Goal: Task Accomplishment & Management: Use online tool/utility

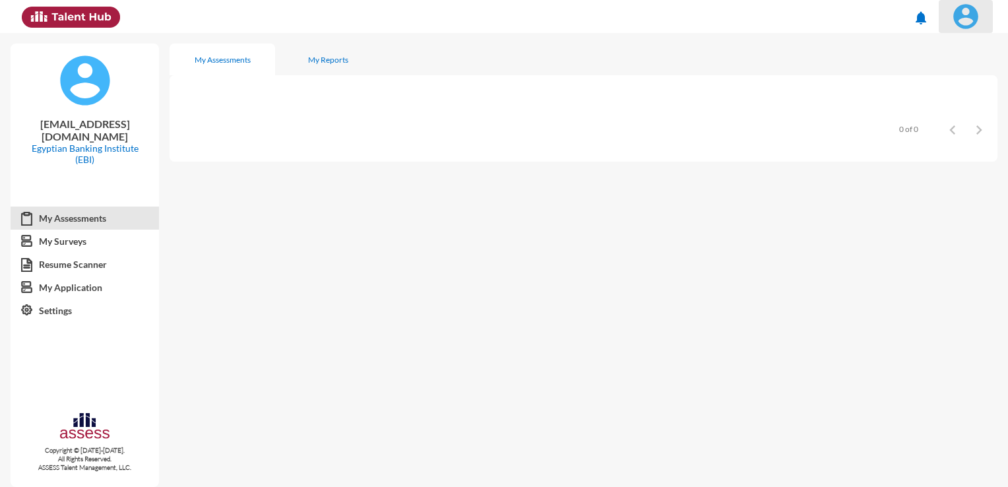
click at [966, 20] on img at bounding box center [966, 16] width 26 height 26
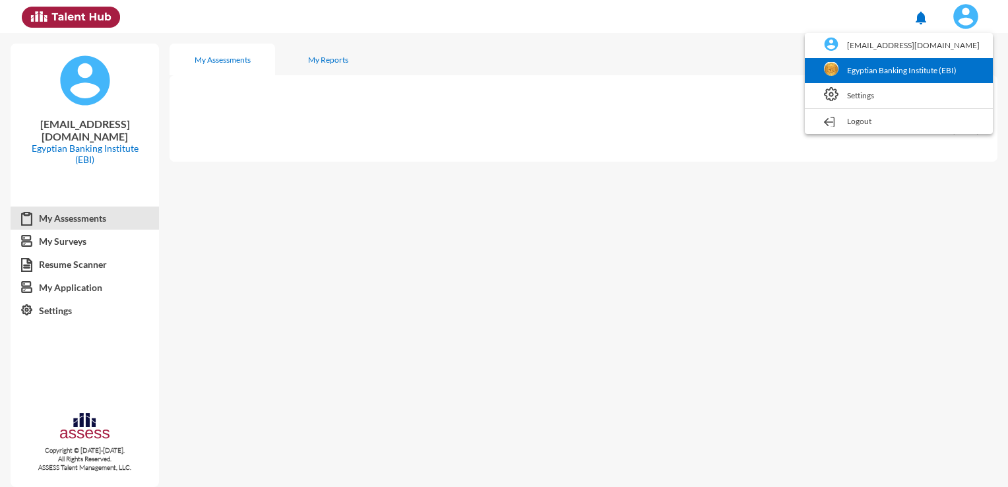
click at [925, 69] on link "Egyptian Banking Institute (EBI)" at bounding box center [899, 70] width 175 height 25
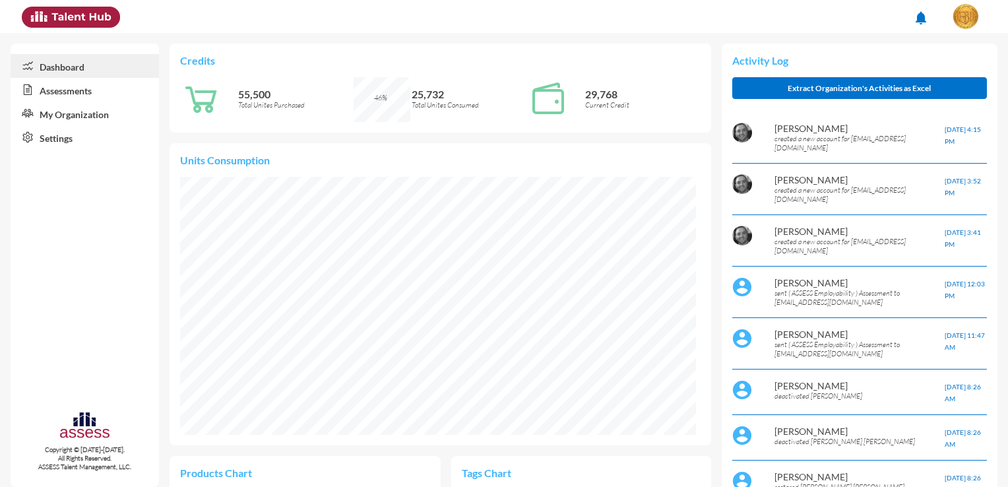
scroll to position [258, 515]
click at [84, 90] on link "Assessments" at bounding box center [85, 90] width 148 height 24
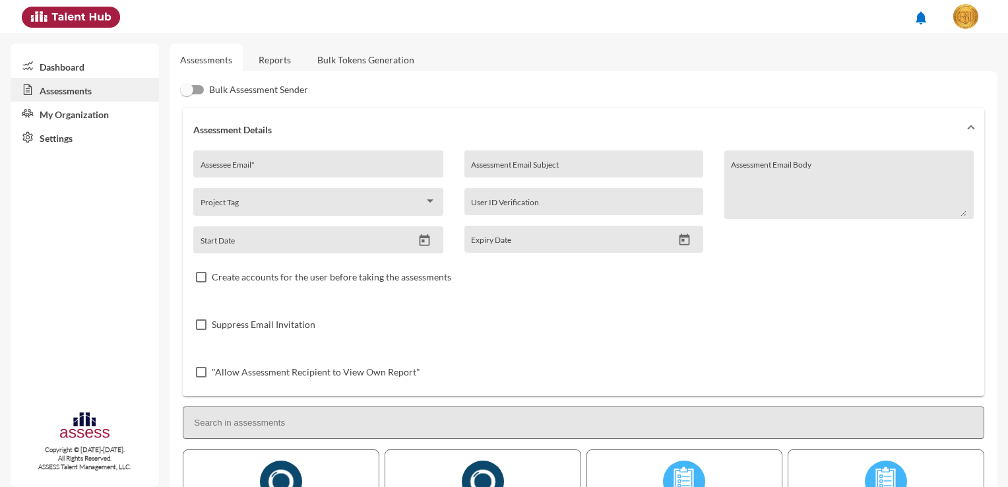
click at [276, 57] on link "Reports" at bounding box center [274, 60] width 53 height 32
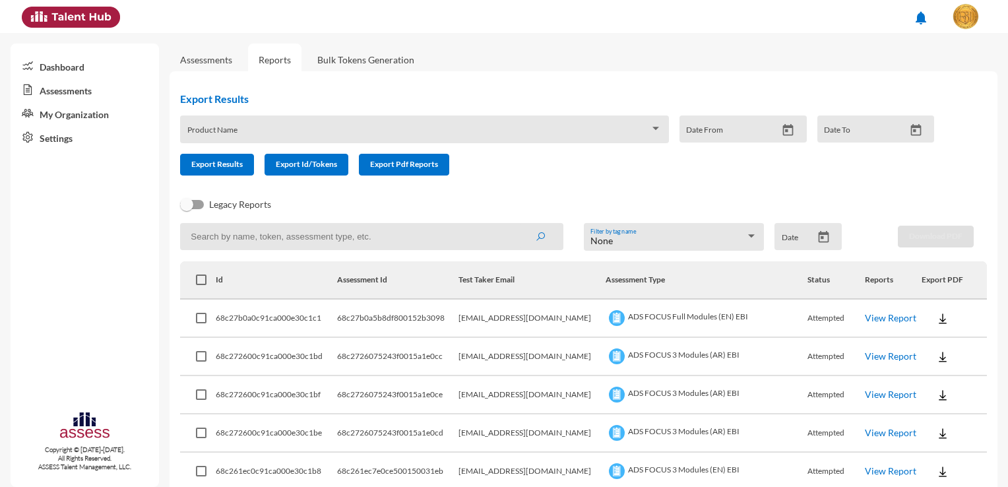
click at [341, 125] on div "Product Name" at bounding box center [424, 133] width 474 height 20
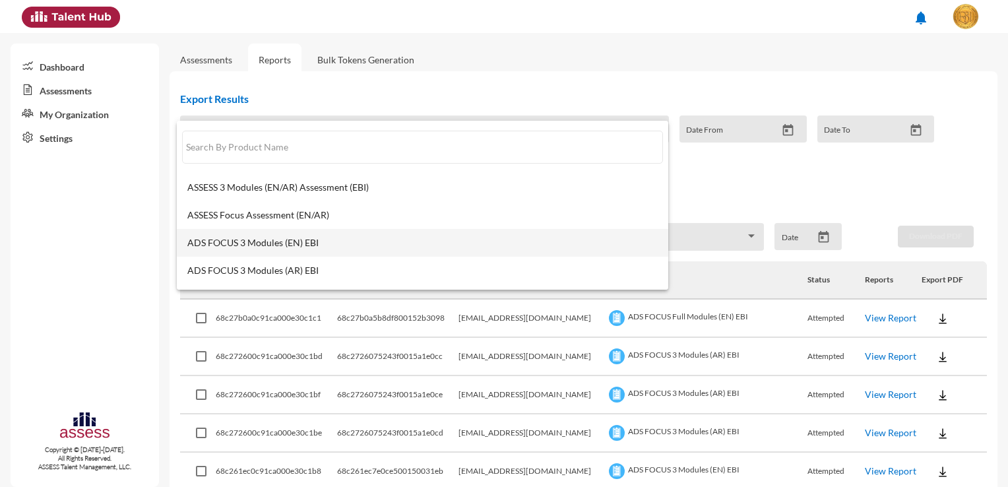
click at [321, 245] on span "ADS FOCUS 3 Modules (EN) EBI" at bounding box center [422, 243] width 470 height 11
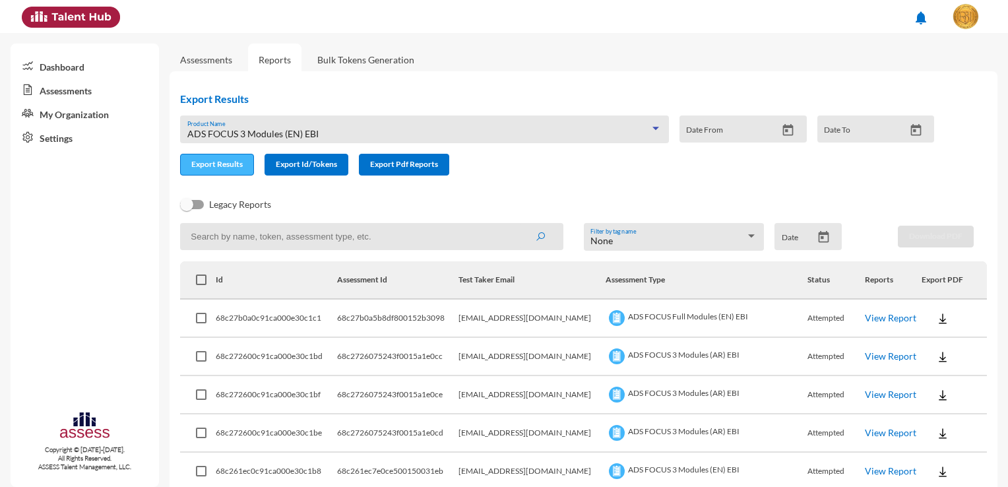
click at [230, 162] on span "Export Results" at bounding box center [216, 164] width 51 height 10
click at [505, 134] on div "ADS FOCUS 3 Modules (EN) EBI" at bounding box center [418, 134] width 463 height 11
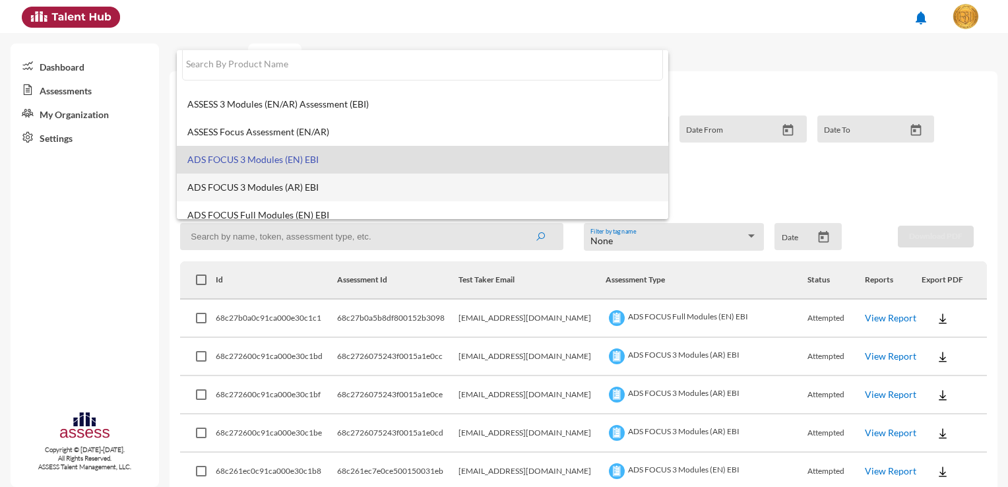
scroll to position [10, 0]
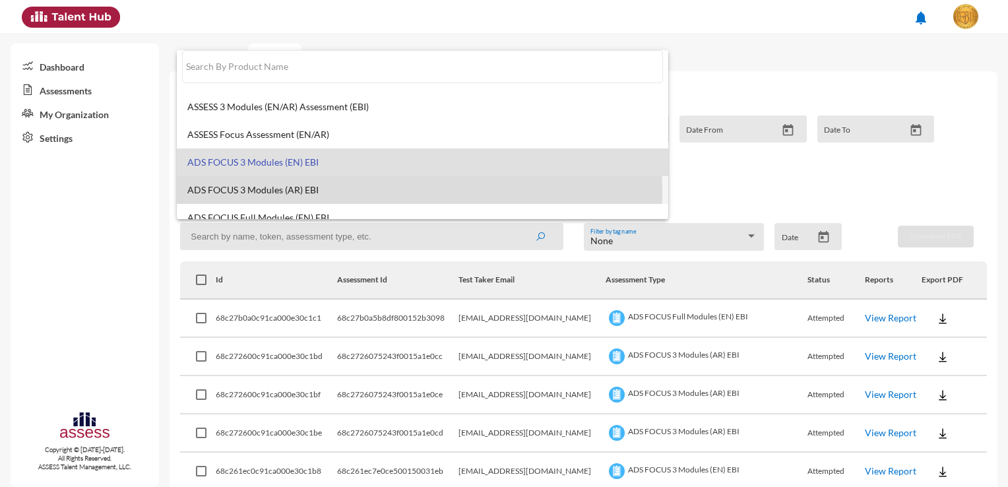
click at [381, 191] on span "ADS FOCUS 3 Modules (AR) EBI" at bounding box center [422, 190] width 470 height 11
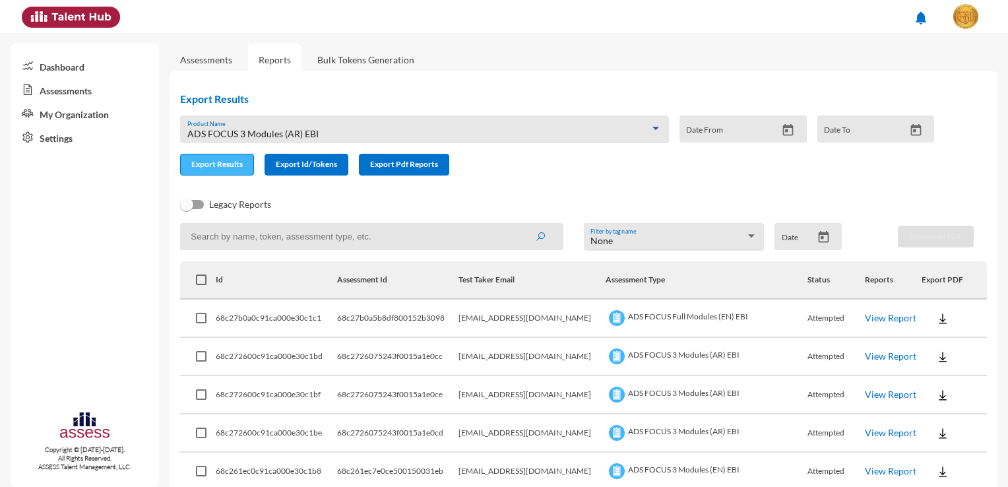
click at [237, 172] on button "Export Results" at bounding box center [217, 165] width 74 height 22
